Goal: Information Seeking & Learning: Learn about a topic

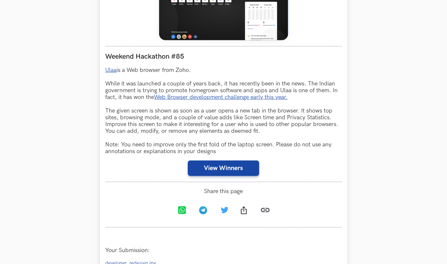
scroll to position [340, 0]
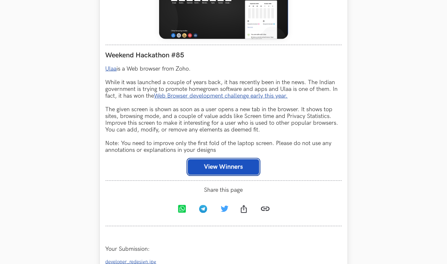
click at [235, 175] on button "View Winners" at bounding box center [223, 168] width 71 height 16
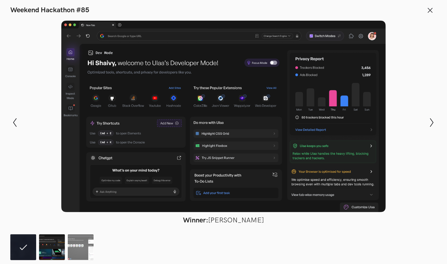
click at [58, 243] on img at bounding box center [52, 248] width 26 height 26
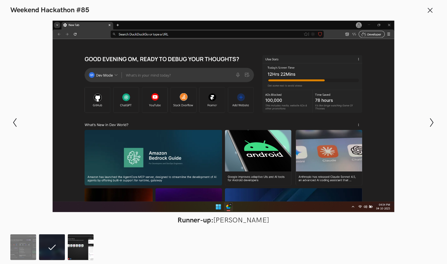
click at [81, 243] on img at bounding box center [81, 248] width 26 height 26
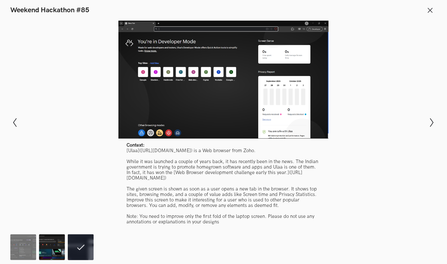
click at [55, 245] on img at bounding box center [52, 248] width 26 height 26
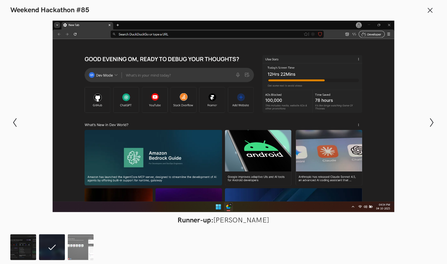
click at [23, 243] on img at bounding box center [23, 248] width 26 height 26
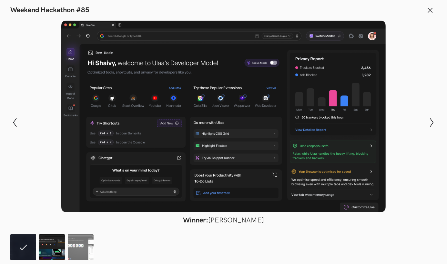
click at [44, 255] on img at bounding box center [52, 248] width 26 height 26
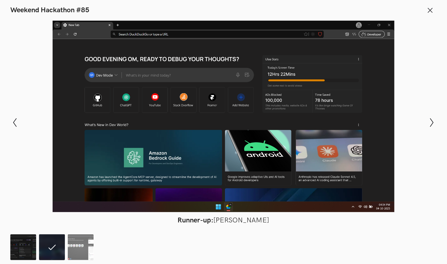
click at [25, 248] on img at bounding box center [23, 248] width 26 height 26
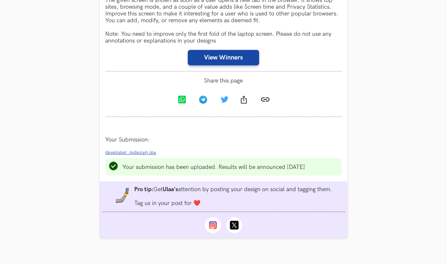
scroll to position [451, 0]
